Goal: Information Seeking & Learning: Find contact information

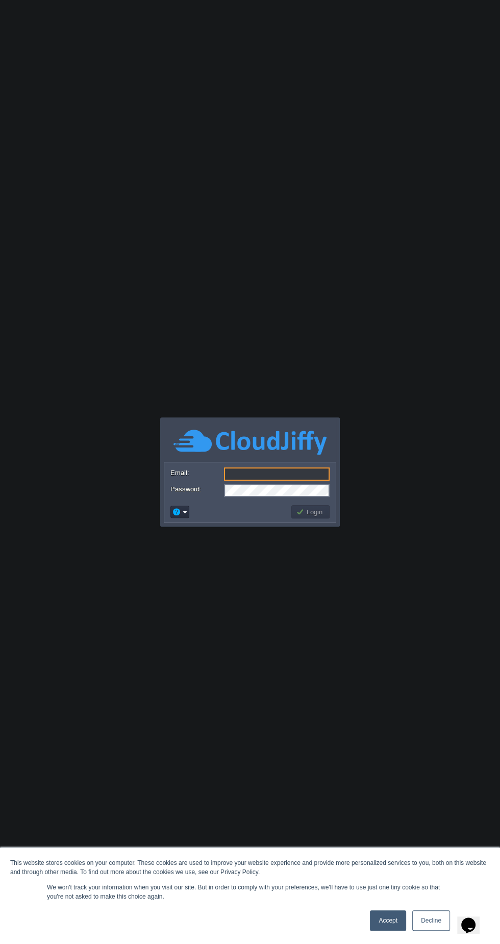
click at [265, 473] on input "Email:" at bounding box center [277, 474] width 106 height 13
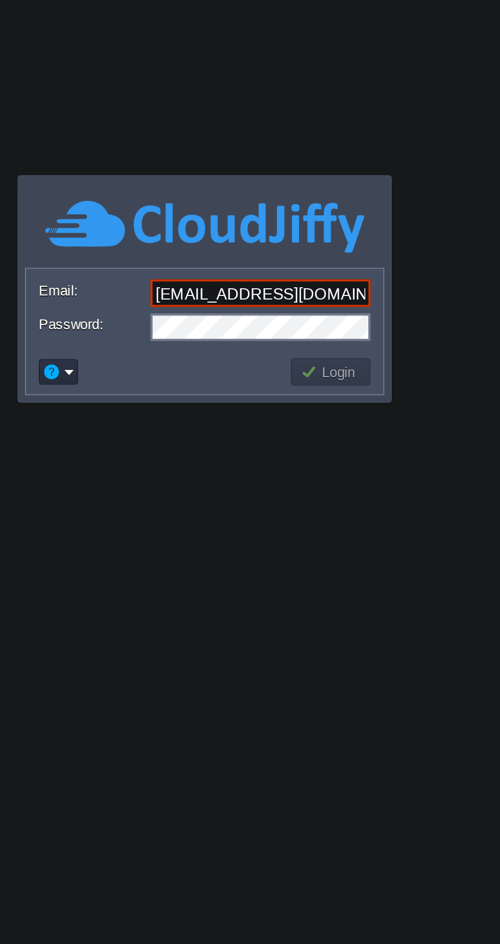
scroll to position [0, 5]
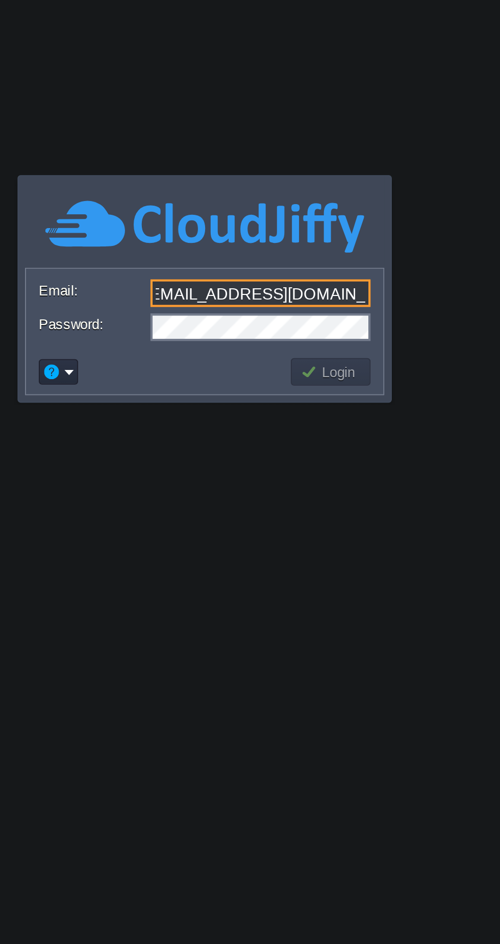
type input "[EMAIL_ADDRESS][DOMAIN_NAME]"
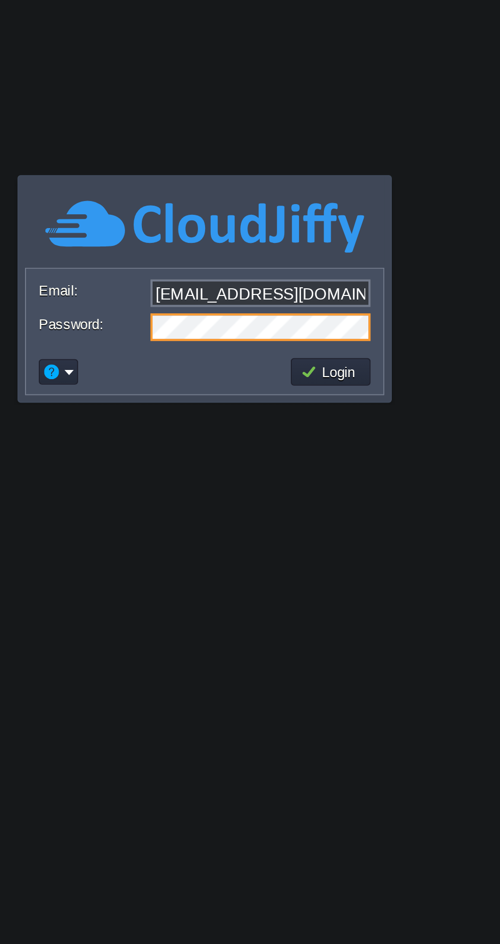
click at [317, 515] on button "Login" at bounding box center [311, 511] width 30 height 9
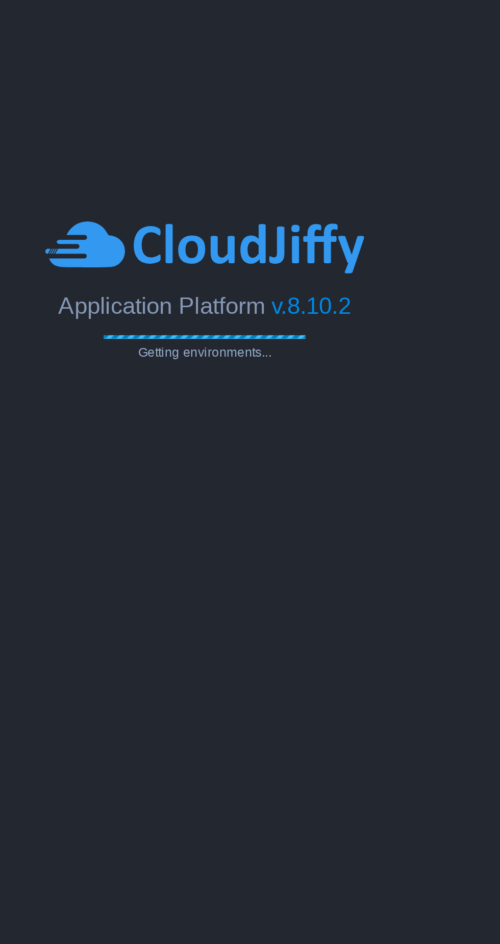
type input "Search (Ctrl+F)"
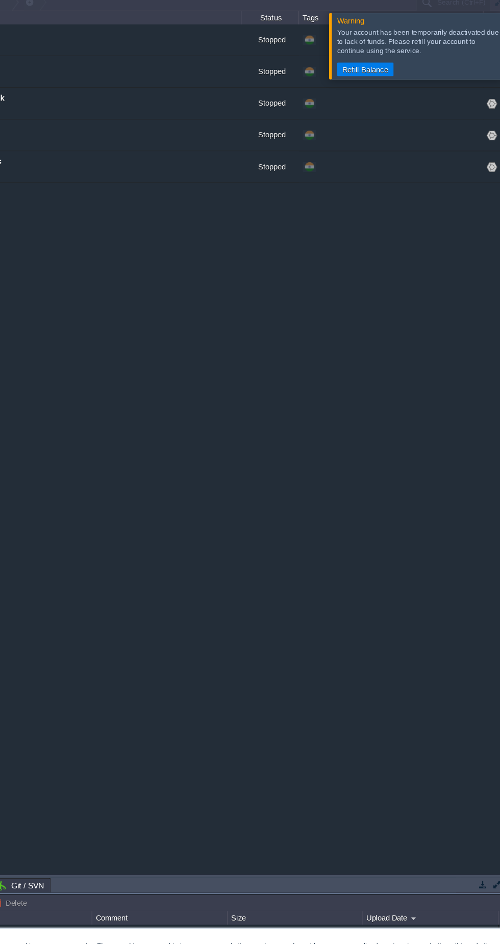
scroll to position [0, 2]
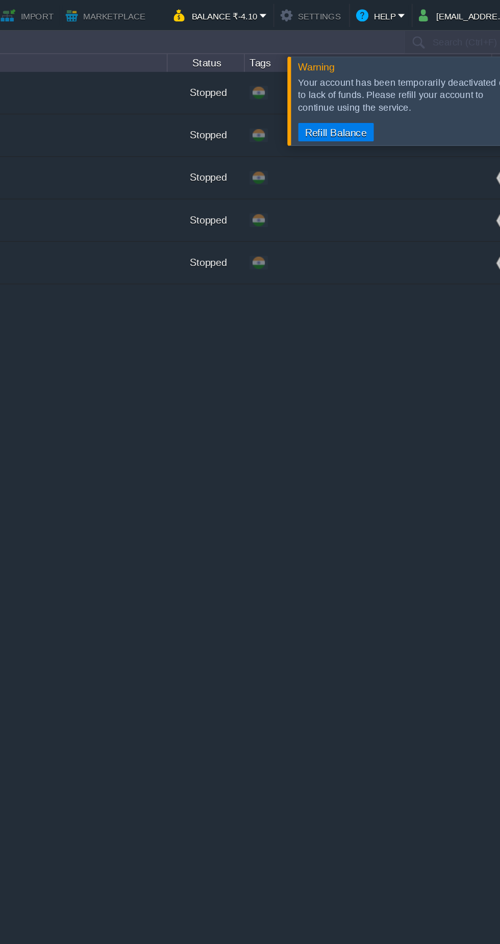
click at [410, 10] on button "Help" at bounding box center [402, 10] width 28 height 12
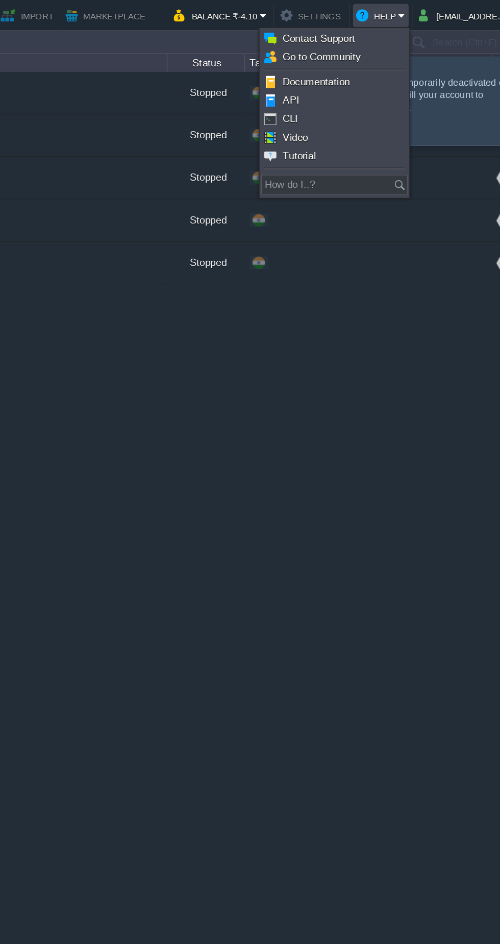
click at [378, 22] on span "Contact Support" at bounding box center [364, 25] width 48 height 8
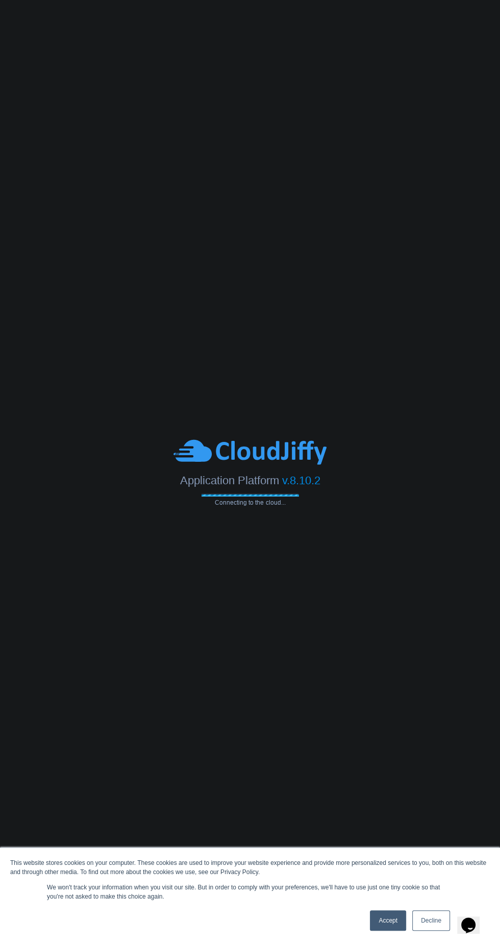
click at [438, 923] on link "Decline" at bounding box center [431, 921] width 38 height 20
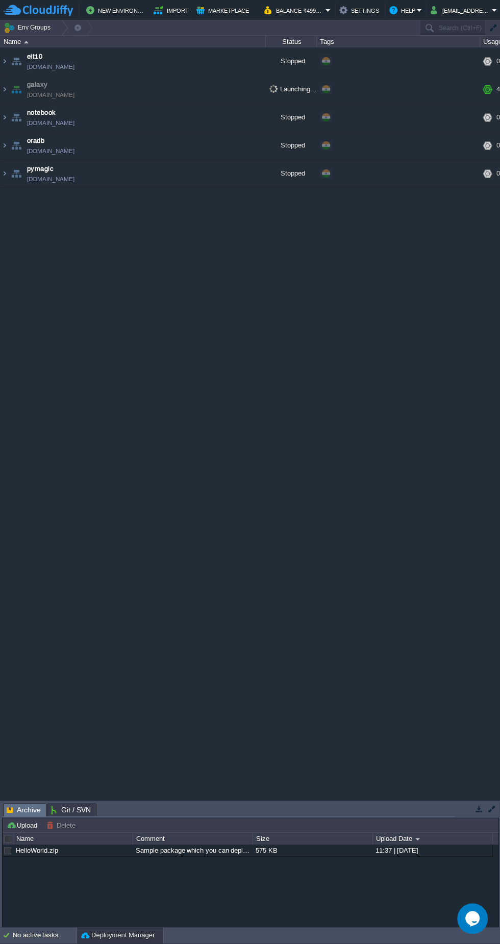
click at [254, 82] on td "galaxy galaxy.cloudjiffy.net" at bounding box center [133, 90] width 265 height 28
click at [50, 94] on link "[DOMAIN_NAME]" at bounding box center [50, 95] width 47 height 10
